Goal: Task Accomplishment & Management: Manage account settings

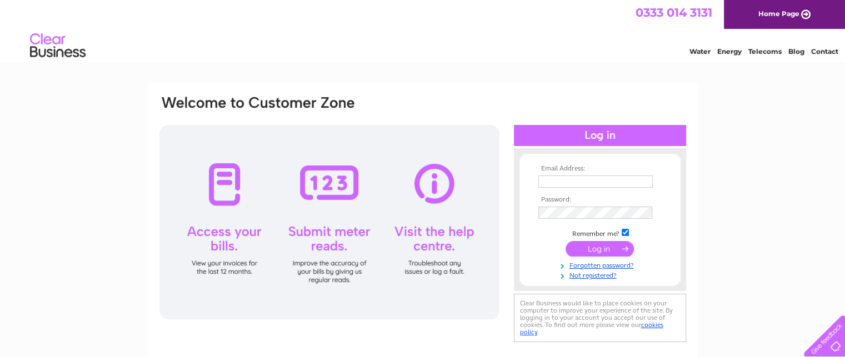
click at [553, 182] on input "text" at bounding box center [595, 181] width 114 height 12
type input "daleedgoodman@gmail.com"
click at [600, 245] on input "submit" at bounding box center [599, 249] width 68 height 16
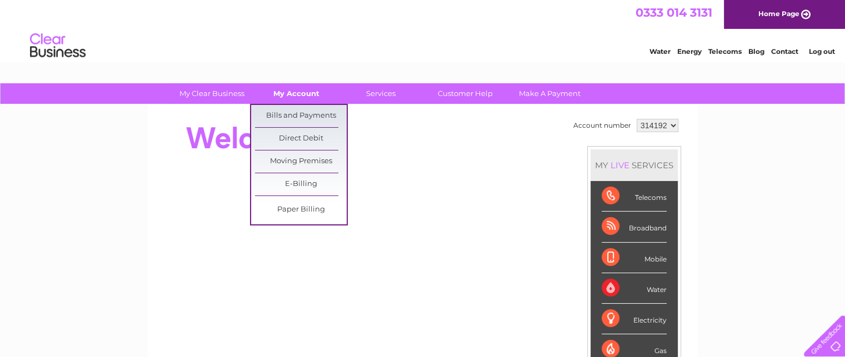
click at [300, 92] on link "My Account" at bounding box center [296, 93] width 92 height 21
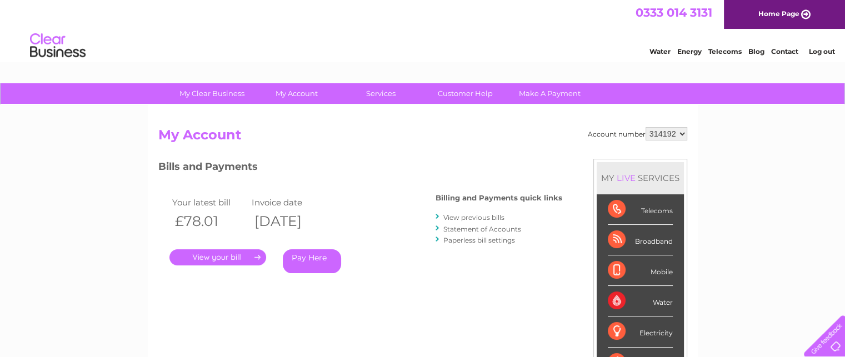
click at [204, 255] on link "." at bounding box center [217, 257] width 97 height 16
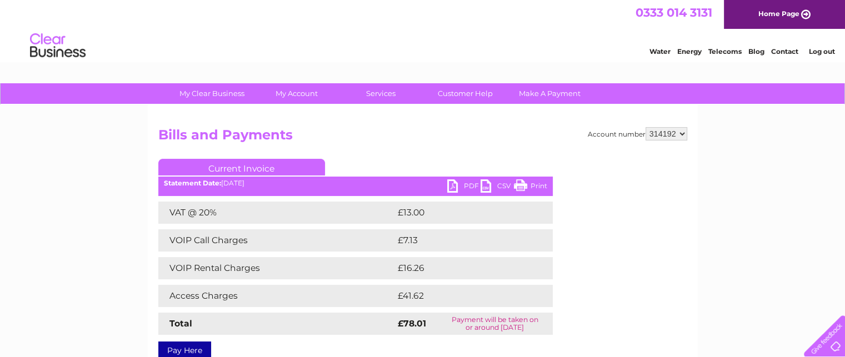
click at [519, 186] on link "Print" at bounding box center [530, 187] width 33 height 16
